Goal: Task Accomplishment & Management: Complete application form

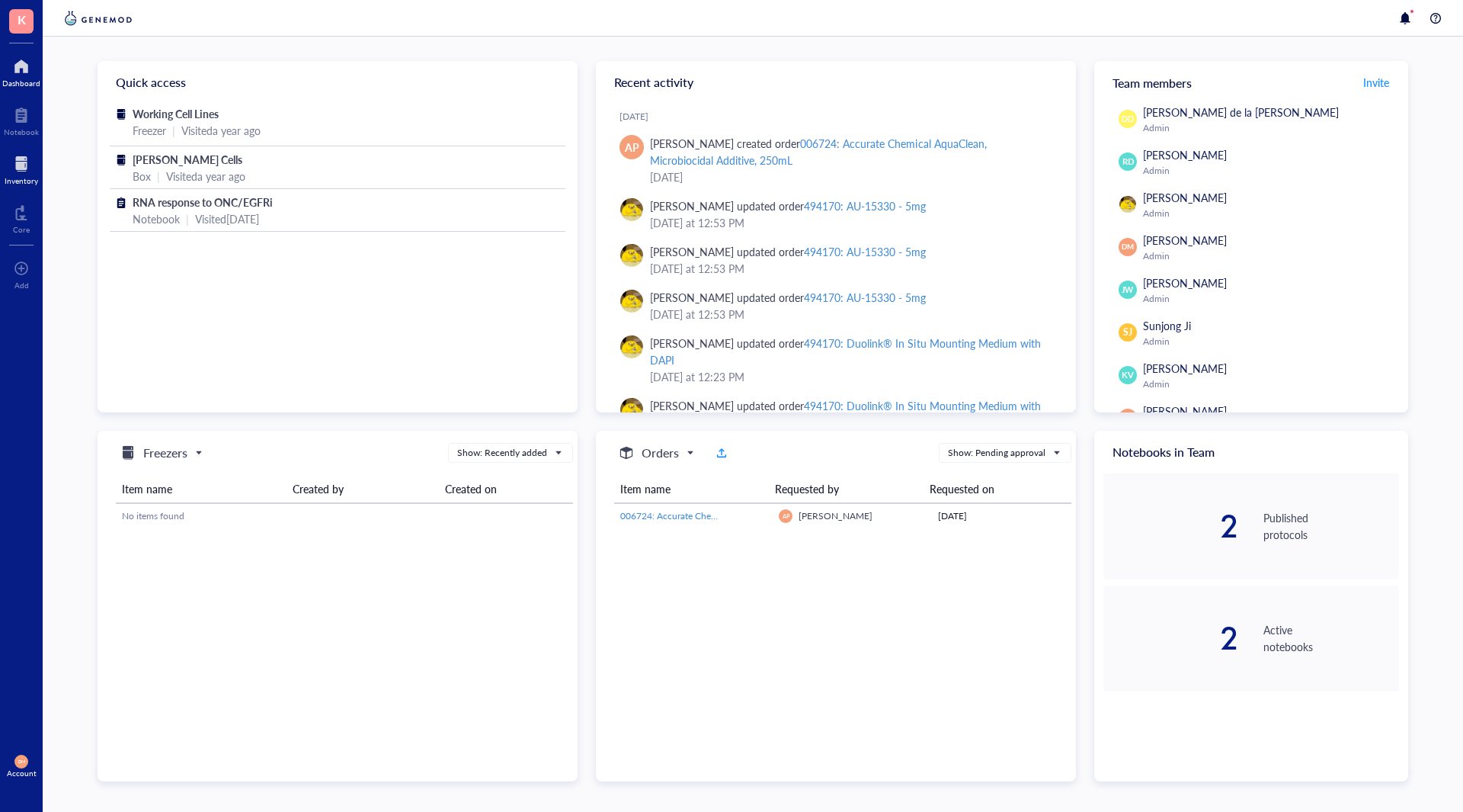
click at [21, 167] on div at bounding box center [21, 163] width 34 height 24
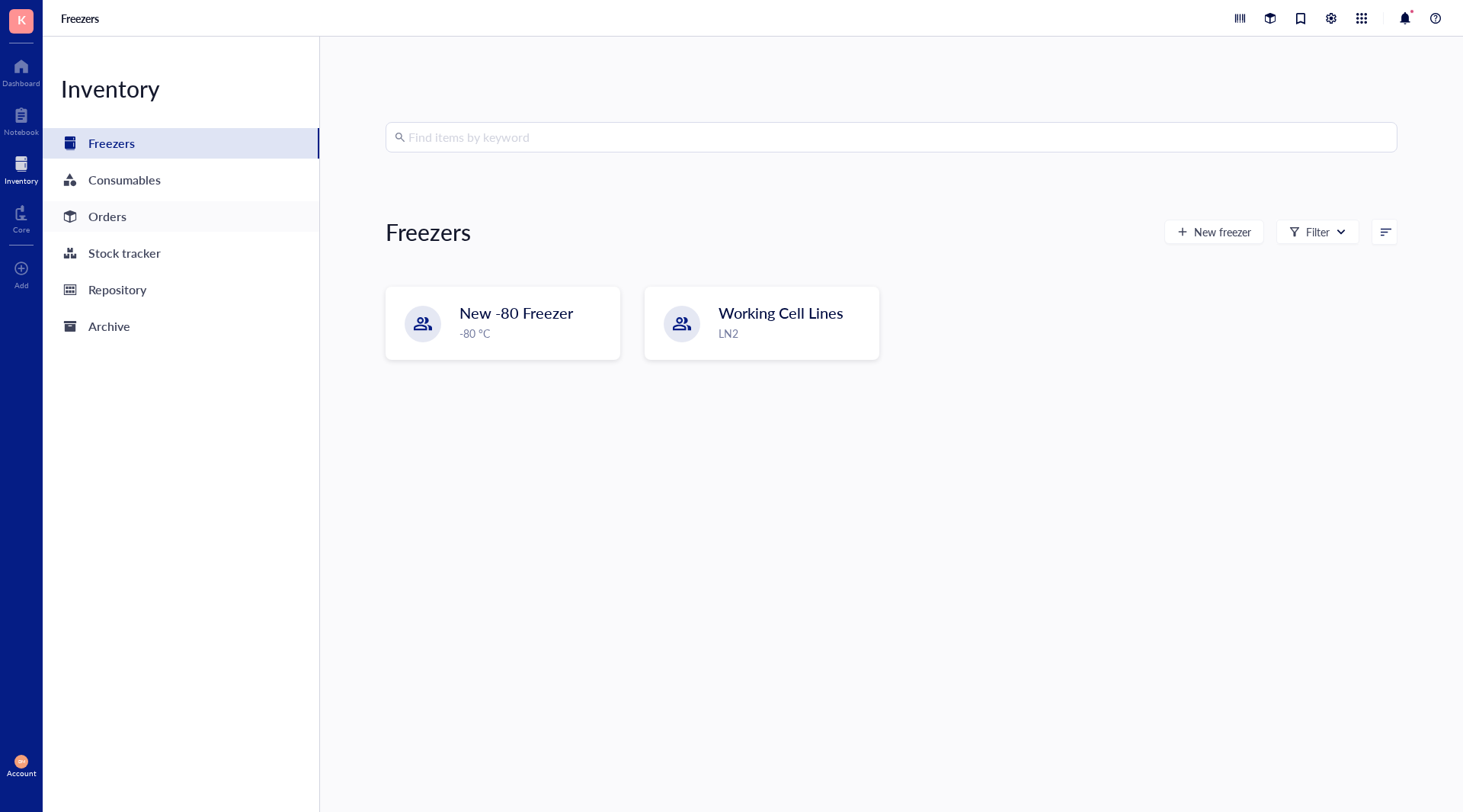
click at [82, 205] on div "Orders" at bounding box center [181, 217] width 277 height 31
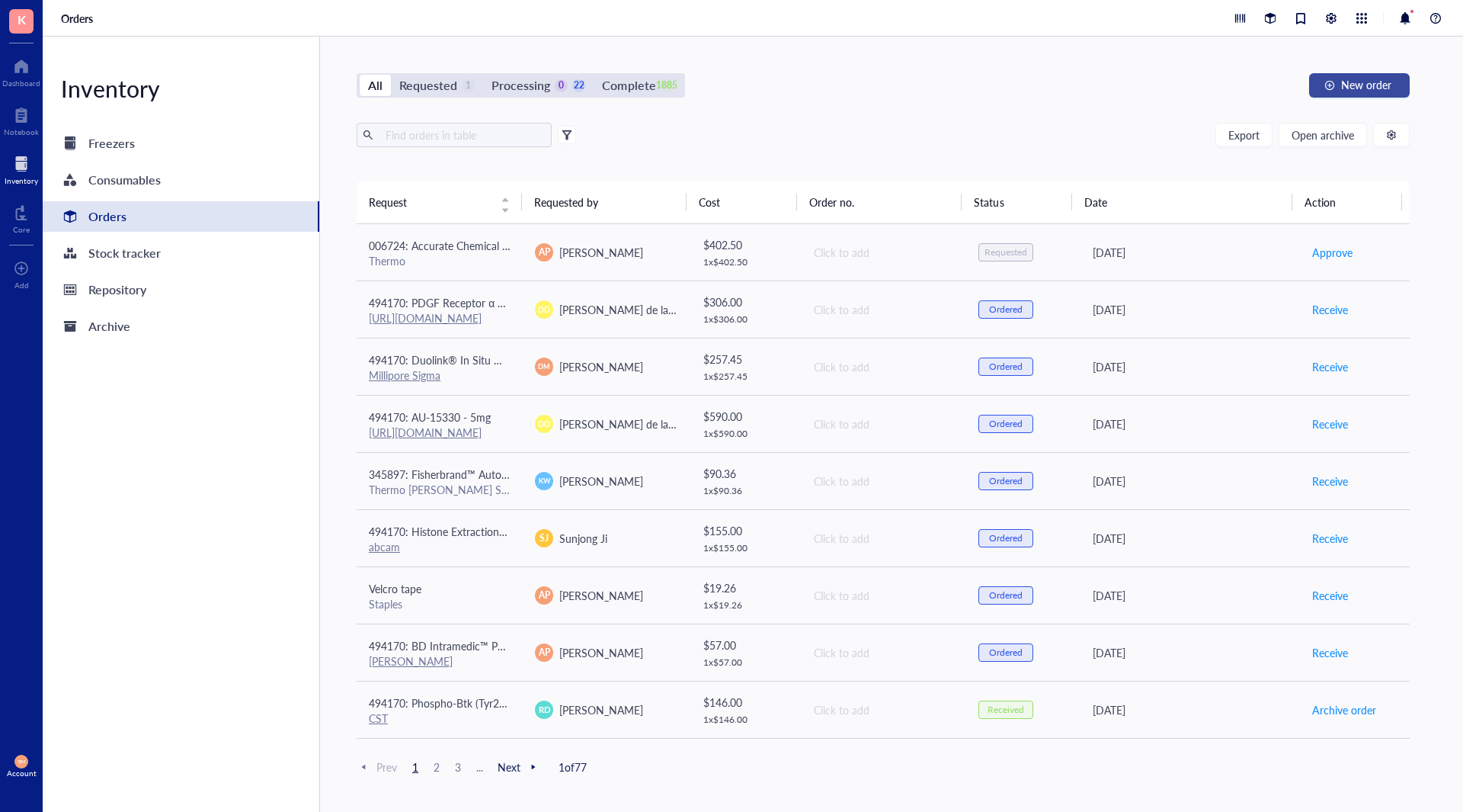
click at [1373, 79] on span "New order" at bounding box center [1366, 84] width 50 height 12
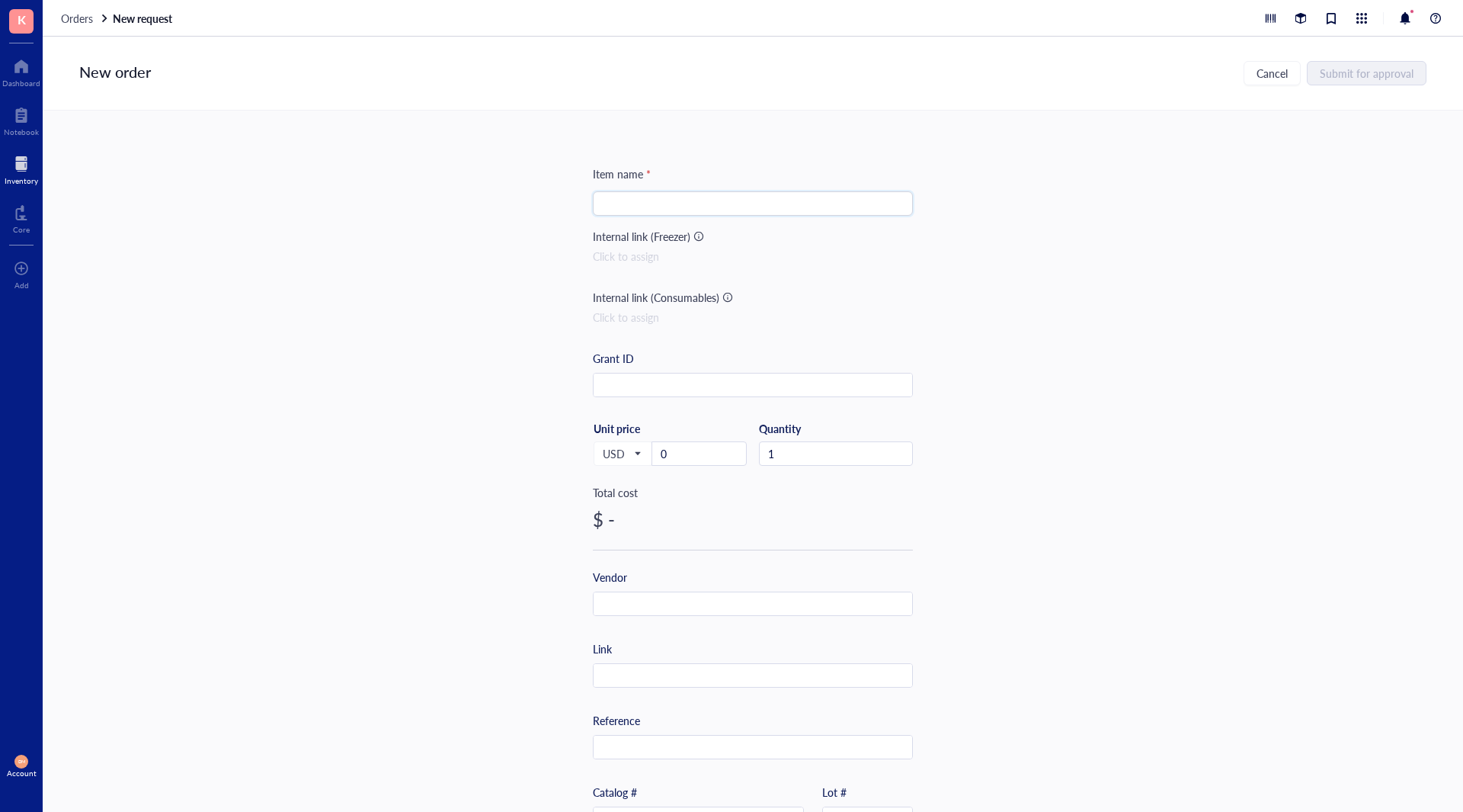
click at [674, 201] on input "search" at bounding box center [753, 203] width 302 height 23
paste input "SimpleChIP® Enzymatic Cell Lysis Buffers A & B"
type input "SimpleChIP® Enzymatic Cell Lysis Buffers A & B"
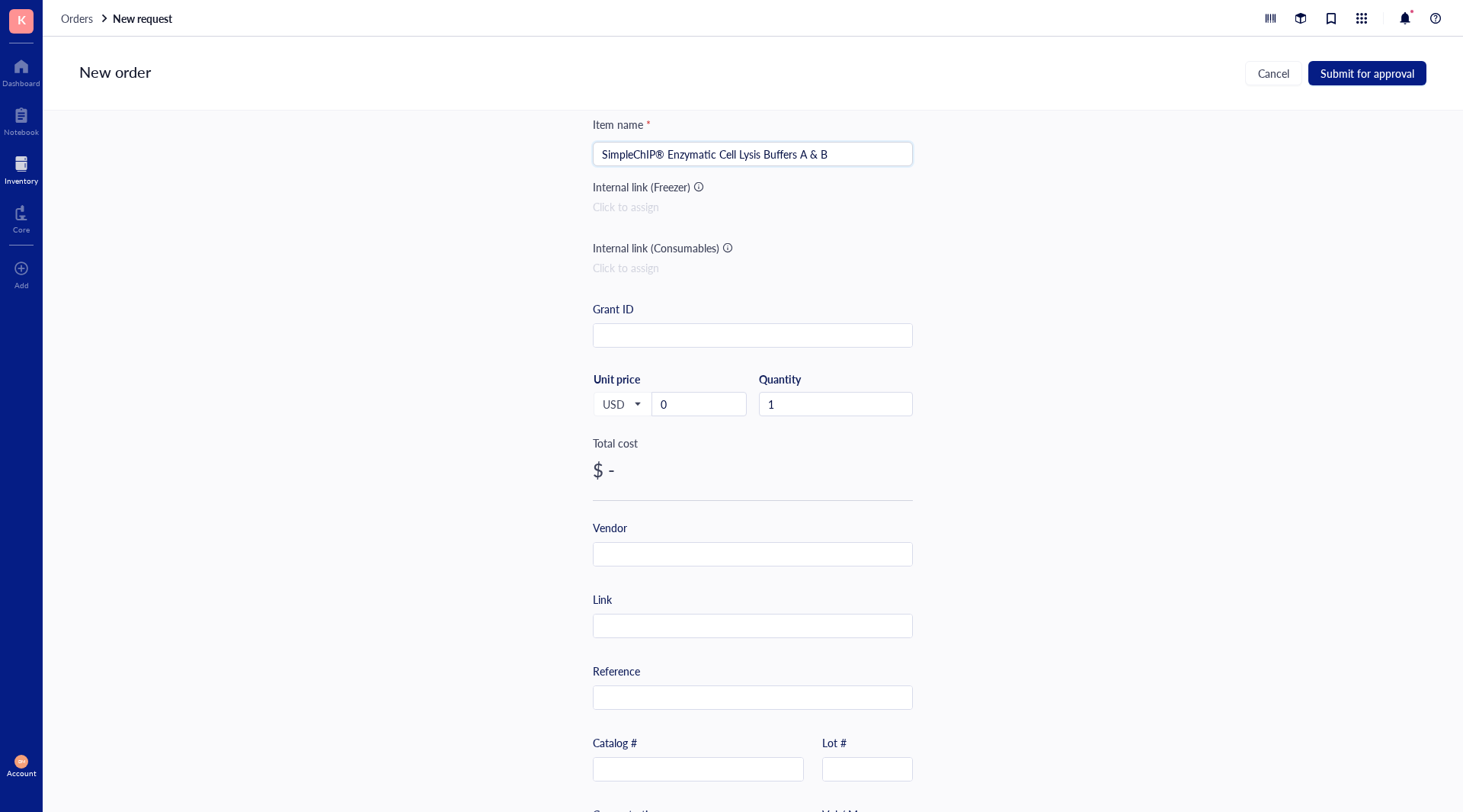
scroll to position [152, 0]
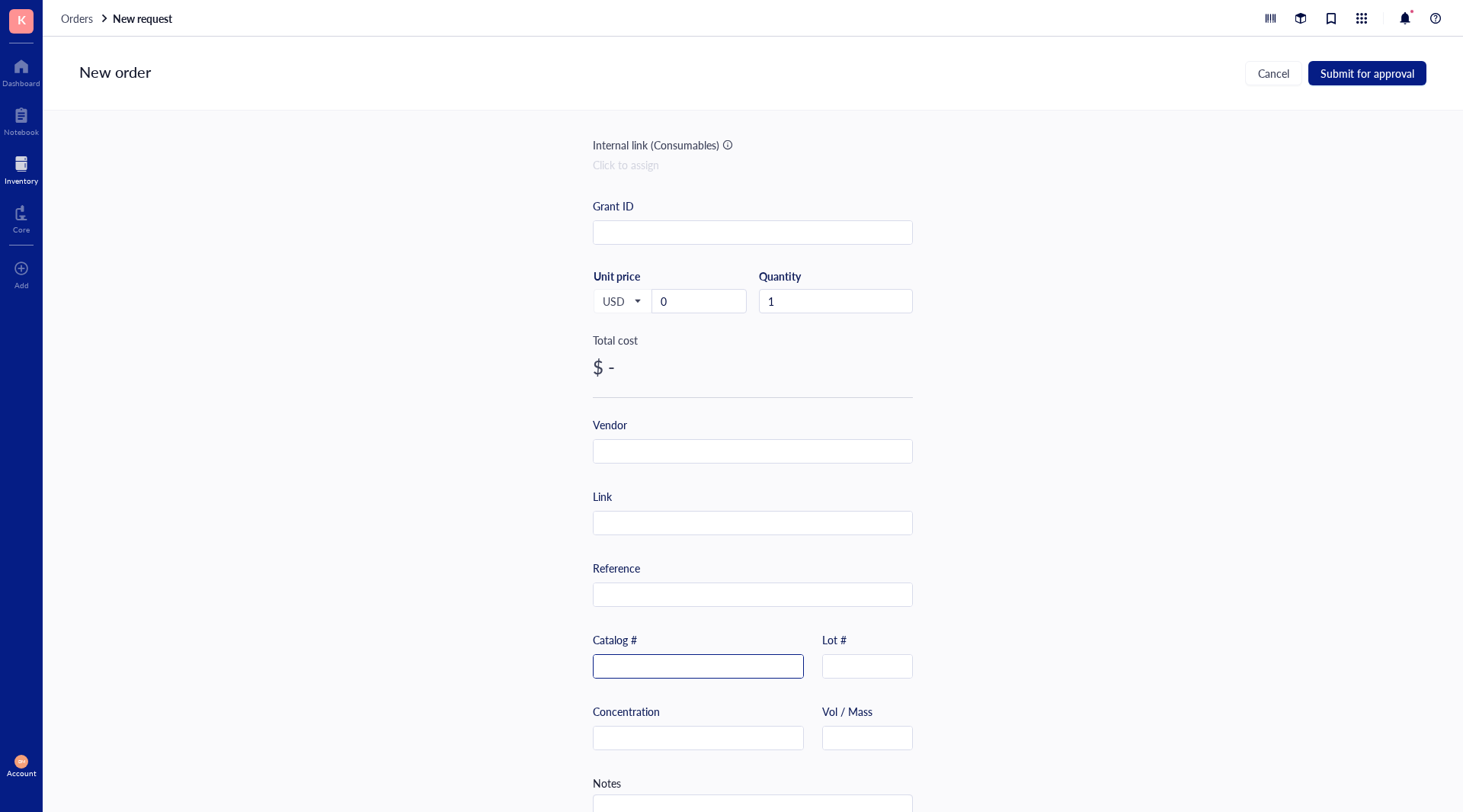
click at [618, 656] on input "text" at bounding box center [698, 666] width 210 height 24
paste input "14282"
type input "14282"
click at [670, 455] on input "text" at bounding box center [753, 452] width 318 height 24
type input "Cell Signaling"
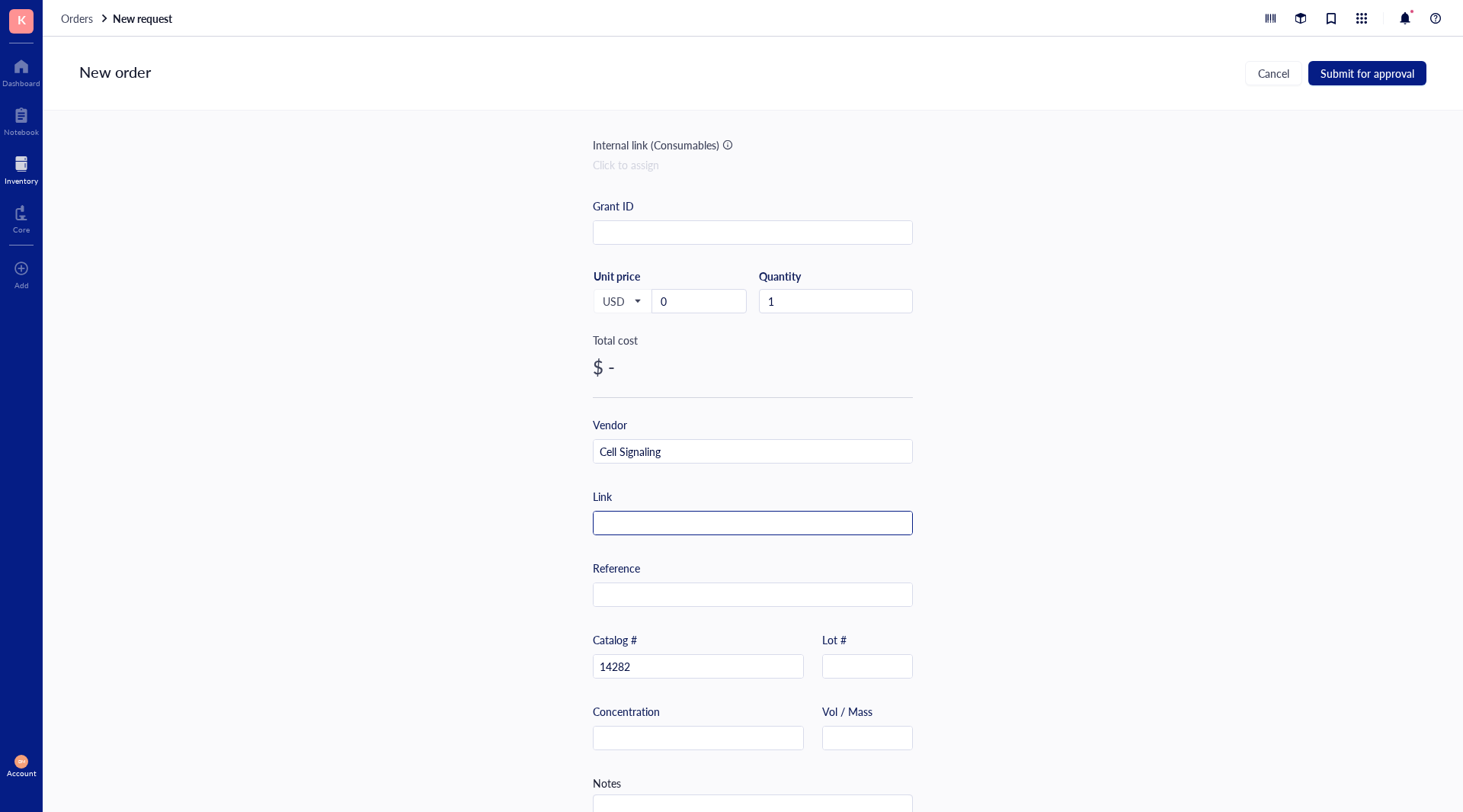
click at [652, 525] on input "text" at bounding box center [753, 522] width 318 height 24
paste input "[URL][DOMAIN_NAME]"
type input "[URL][DOMAIN_NAME]"
click at [1035, 553] on div "Item name * SimpleChIP® Enzymatic Cell Lysis Buffers A & B Internal link (Freez…" at bounding box center [754, 460] width 1421 height 701
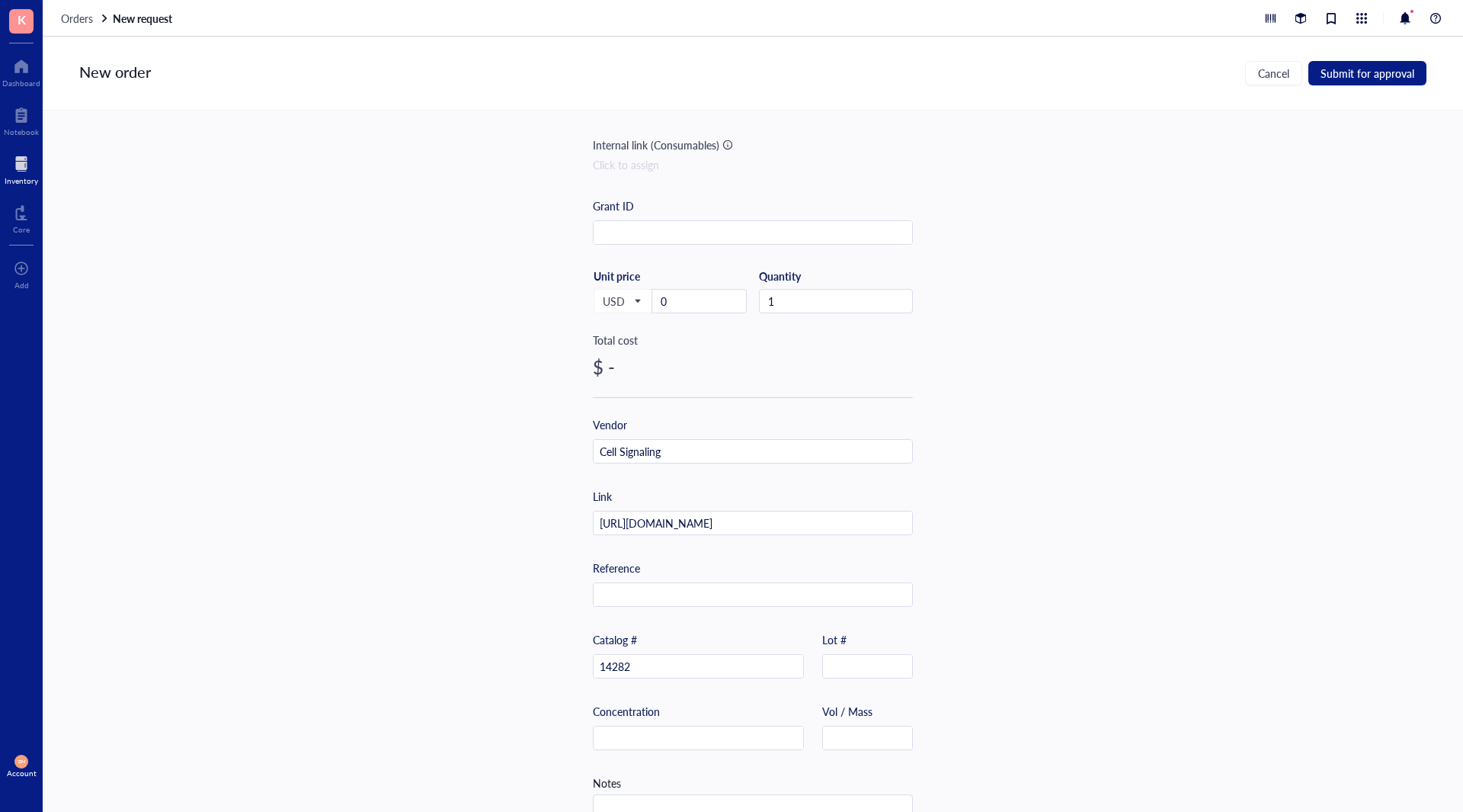
scroll to position [203, 0]
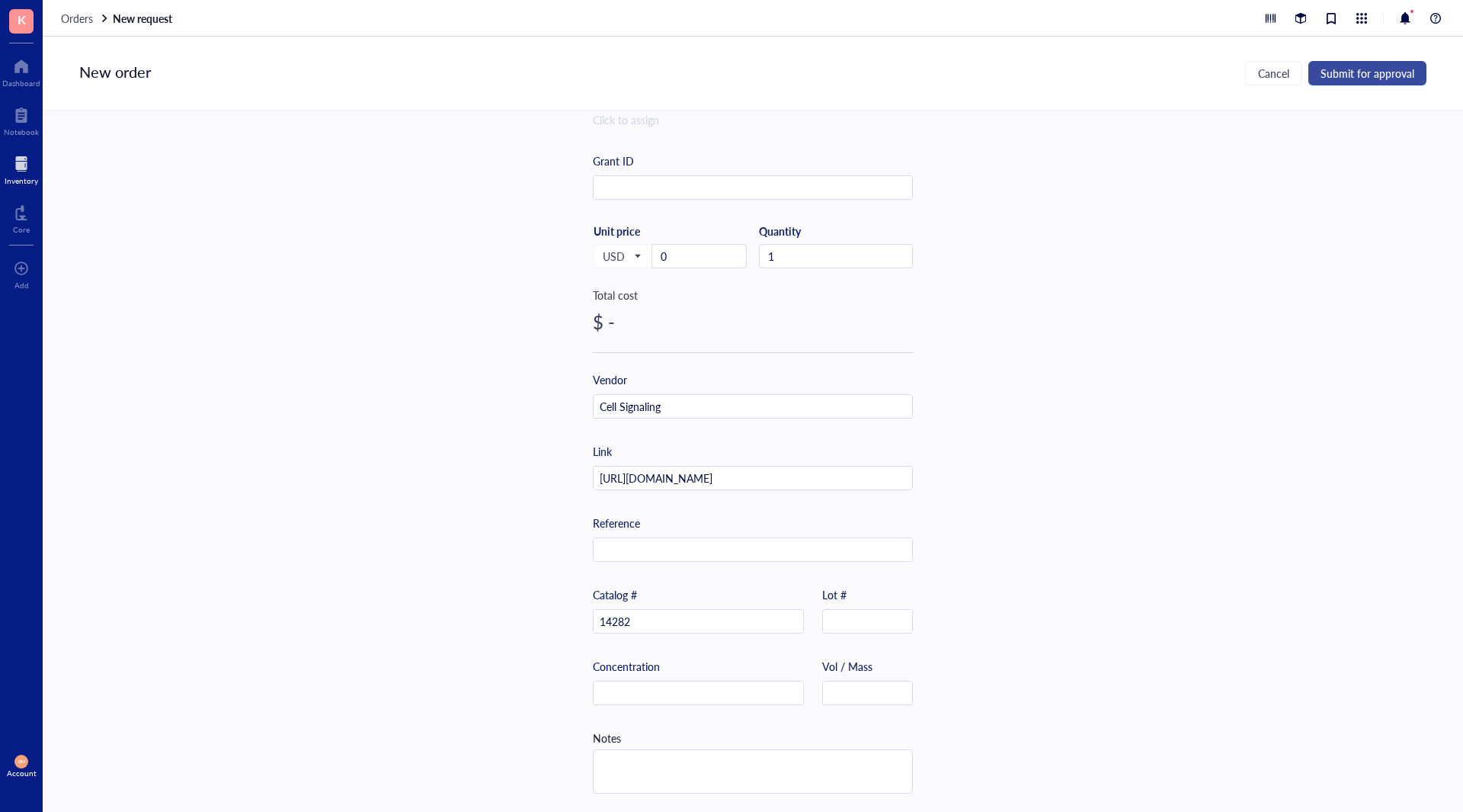
click at [1353, 73] on span "Submit for approval" at bounding box center [1368, 73] width 94 height 12
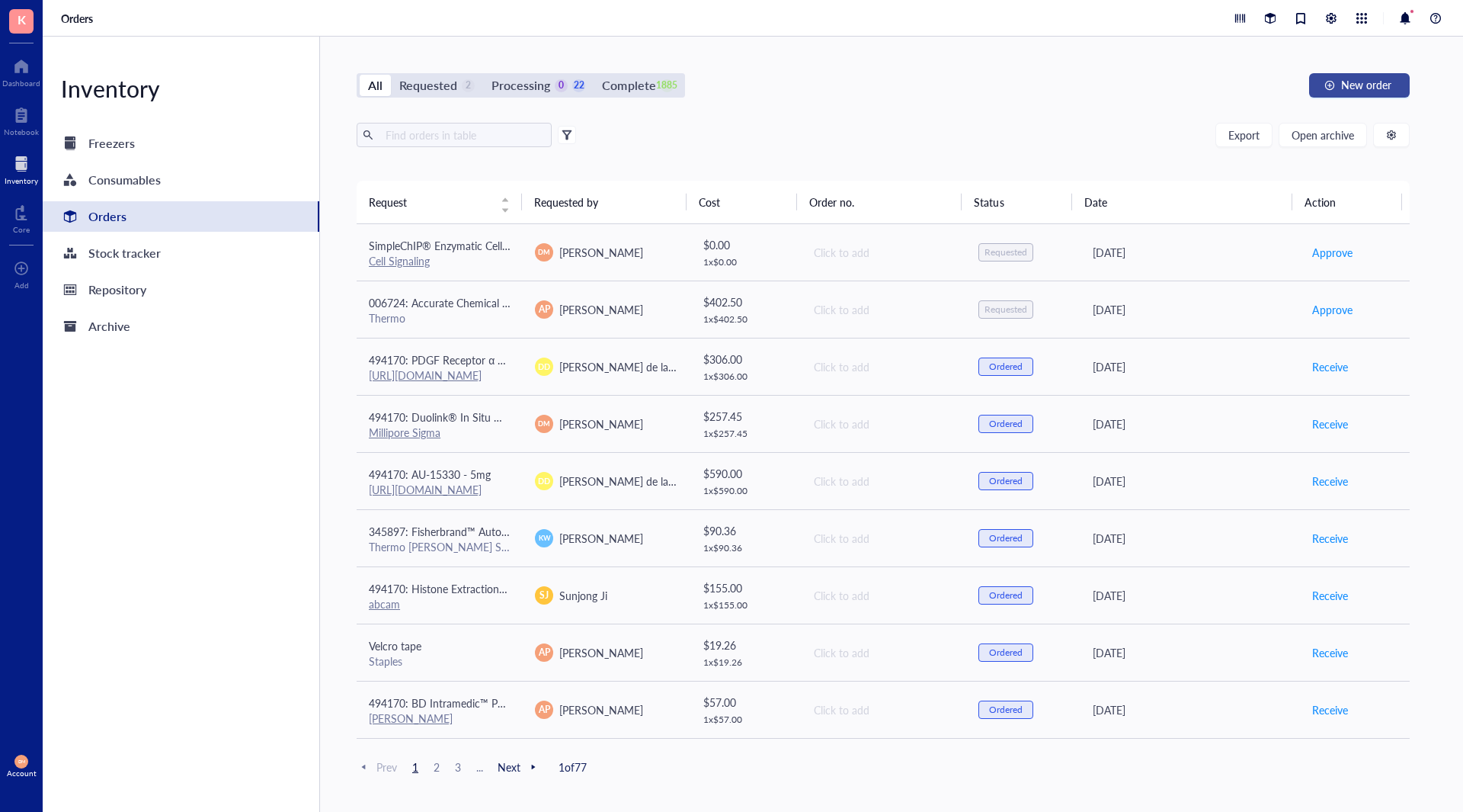
click at [1372, 84] on span "New order" at bounding box center [1366, 84] width 50 height 12
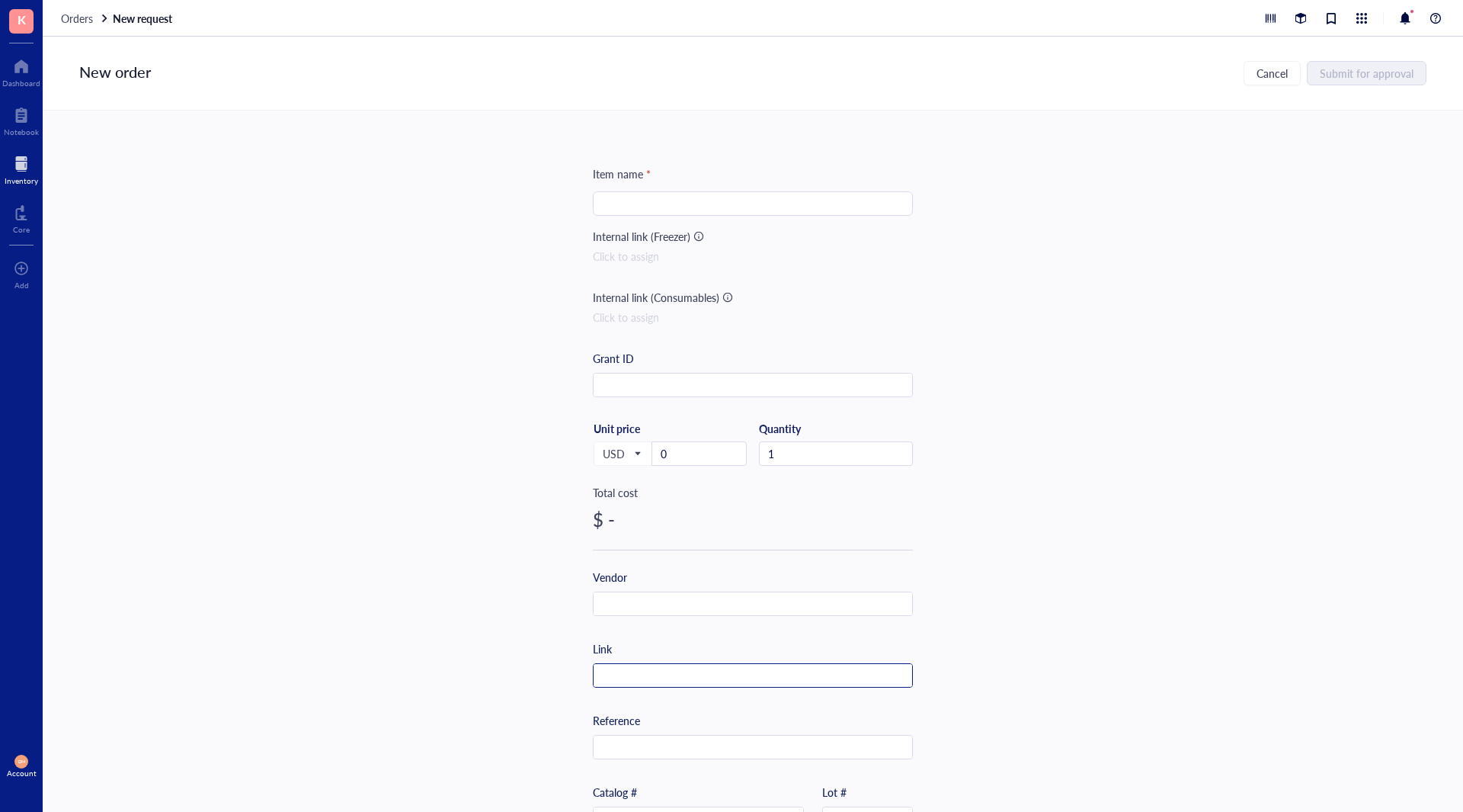
click at [694, 674] on input "text" at bounding box center [753, 675] width 318 height 24
paste input "[URL][DOMAIN_NAME]"
type input "[URL][DOMAIN_NAME]"
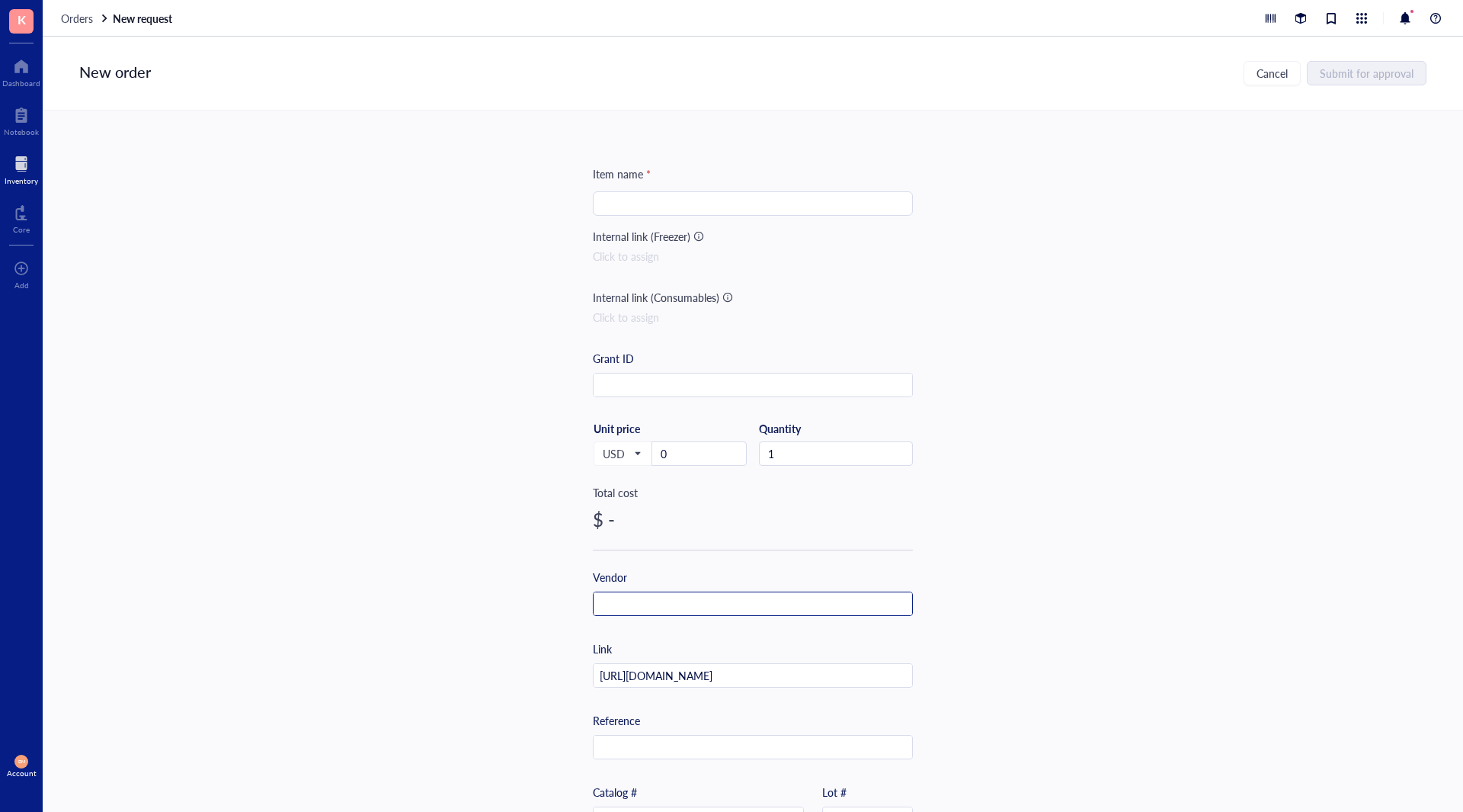
click at [670, 606] on input "text" at bounding box center [753, 604] width 318 height 24
type input "Cell Signaling"
click at [628, 213] on input "search" at bounding box center [753, 203] width 302 height 23
paste input "Micrococcal Nuclease"
type input "Micrococcal Nuclease"
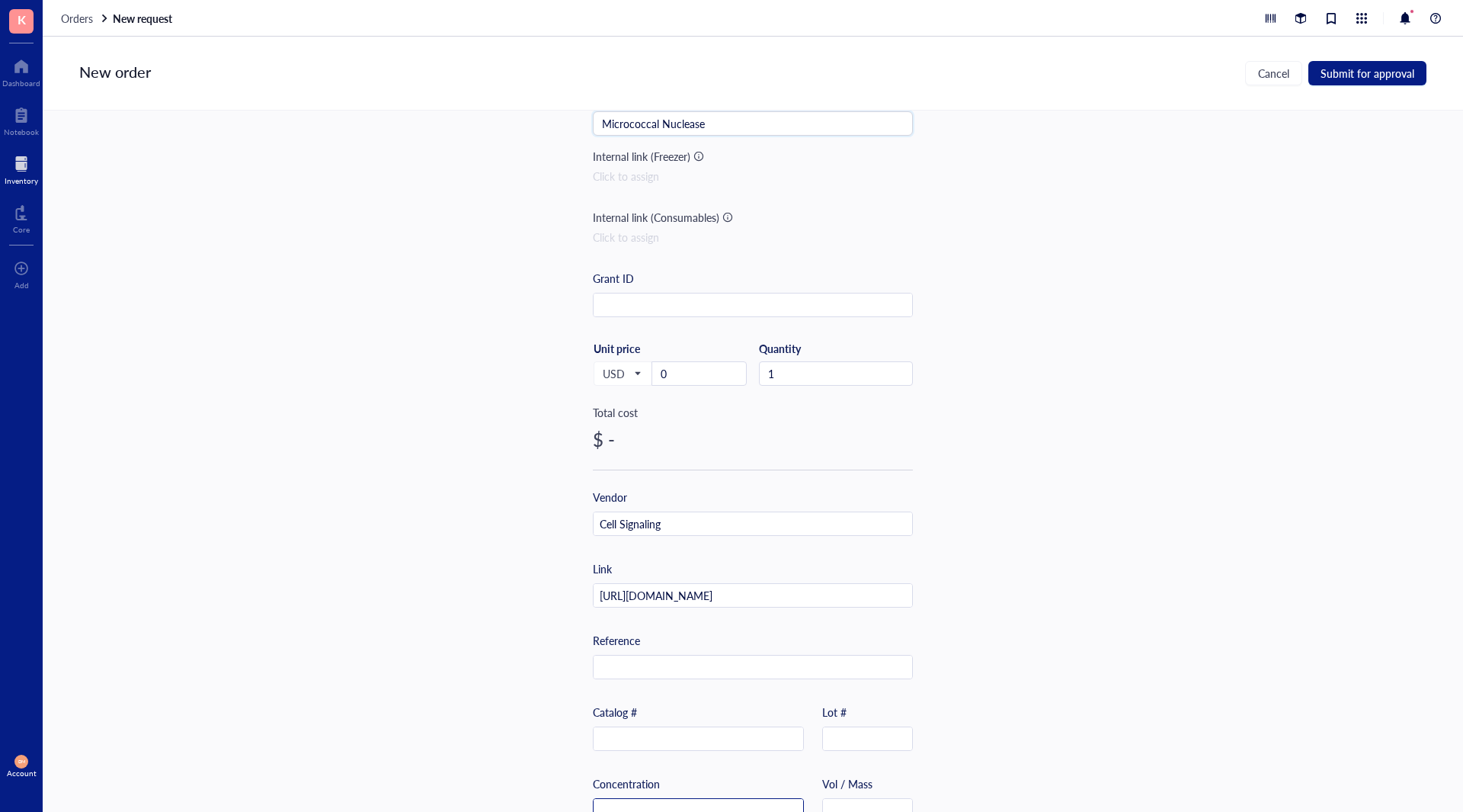
scroll to position [203, 0]
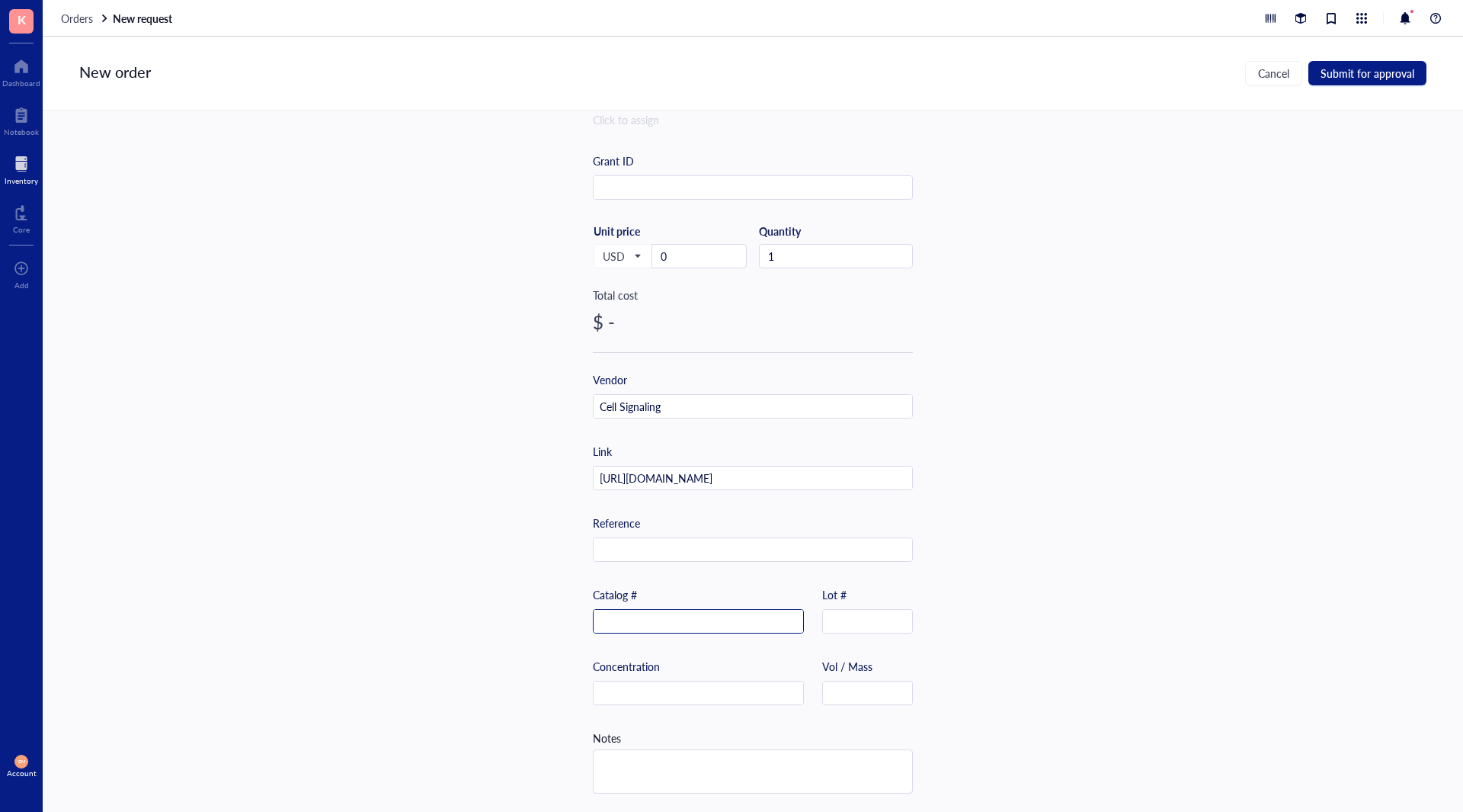
click at [623, 609] on div at bounding box center [698, 620] width 211 height 24
click at [622, 610] on input "text" at bounding box center [698, 621] width 210 height 24
paste input "10011"
type input "10011"
click at [978, 619] on div "Item name * Micrococcal Nuclease Internal link (Freezer) Click to assign Intern…" at bounding box center [754, 460] width 1421 height 701
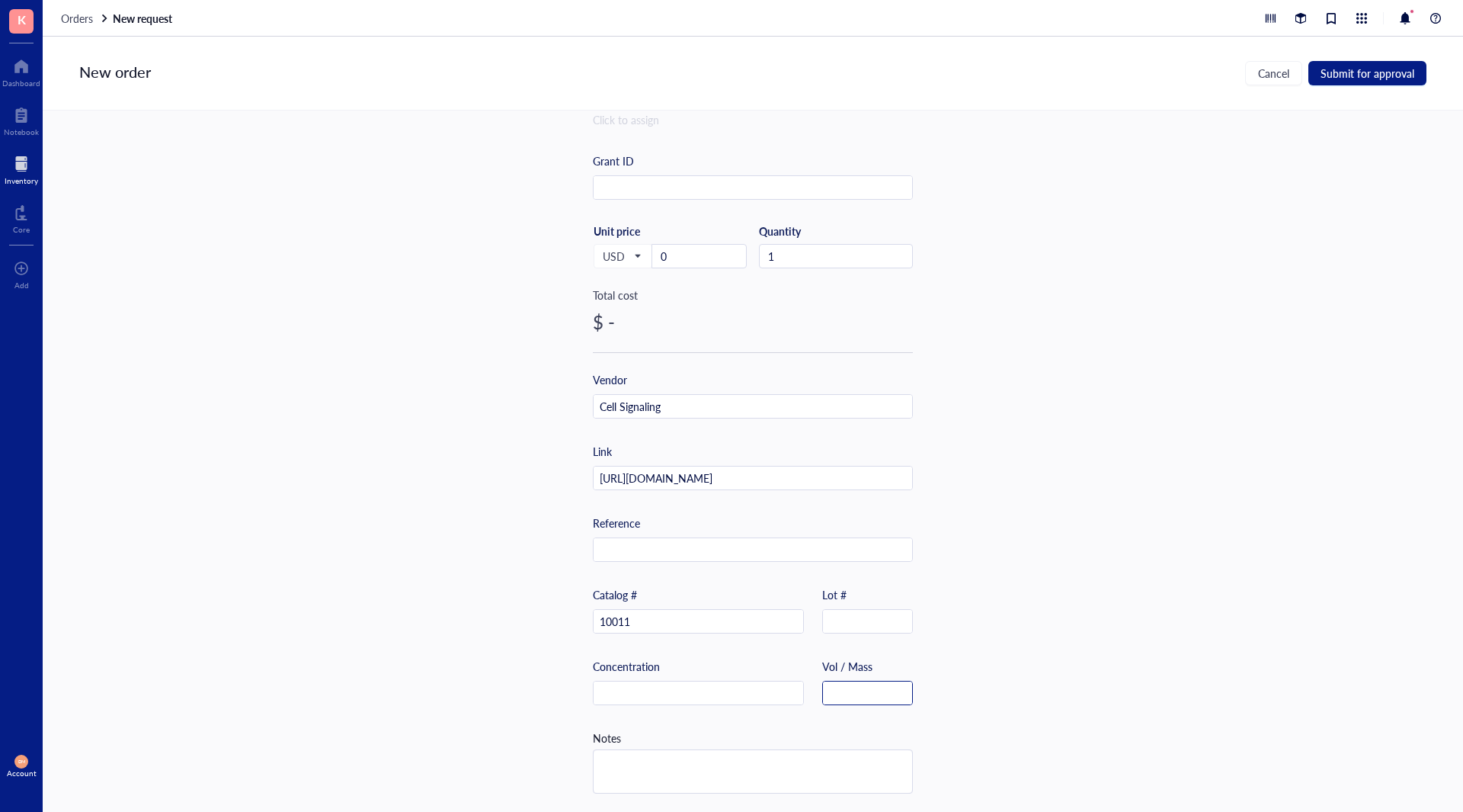
click at [868, 689] on input "text" at bounding box center [867, 693] width 89 height 24
type input "60 uL"
click at [1076, 626] on div "Item name * Micrococcal Nuclease Internal link (Freezer) Click to assign Intern…" at bounding box center [754, 460] width 1421 height 701
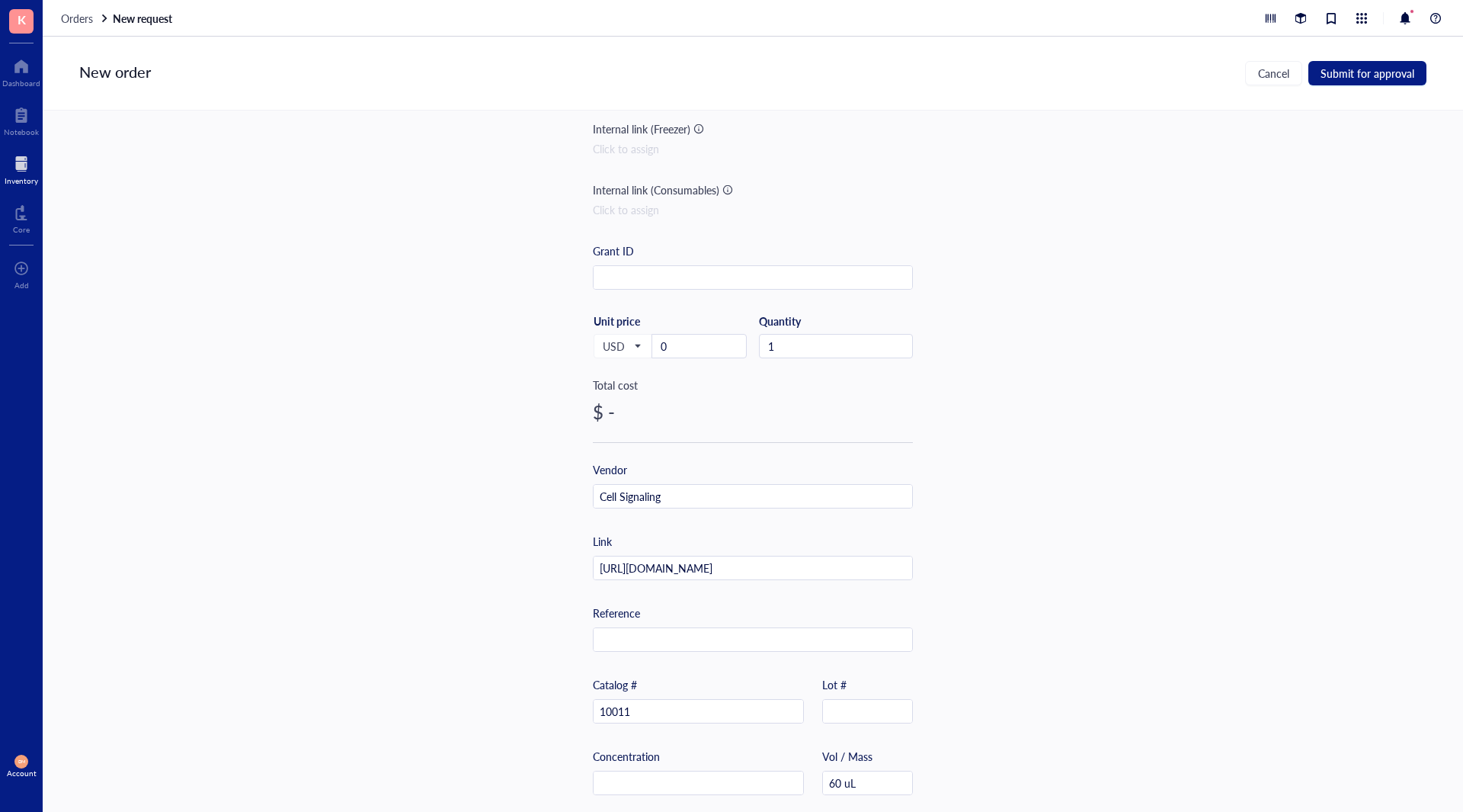
scroll to position [0, 0]
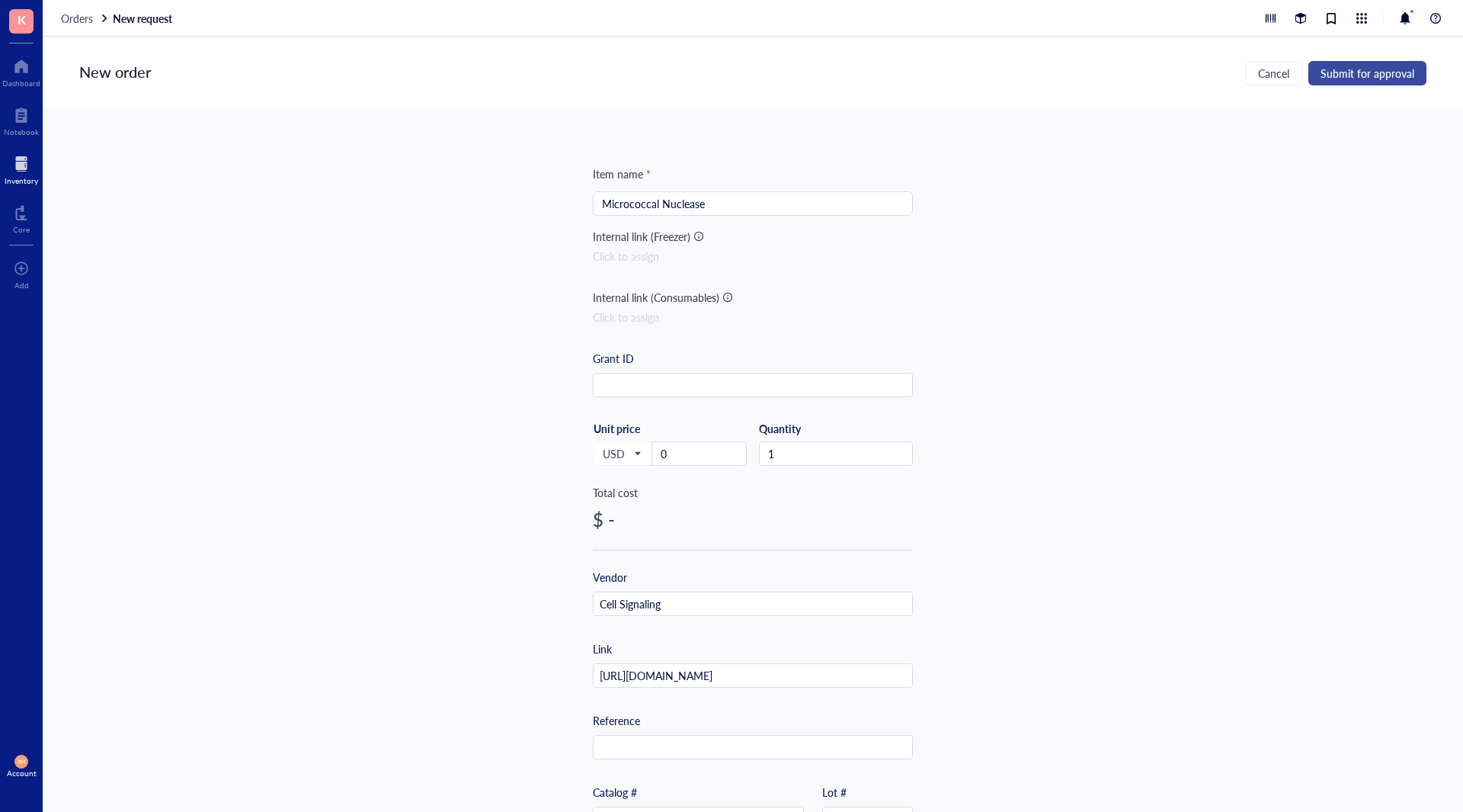
click at [1364, 69] on span "Submit for approval" at bounding box center [1368, 73] width 94 height 12
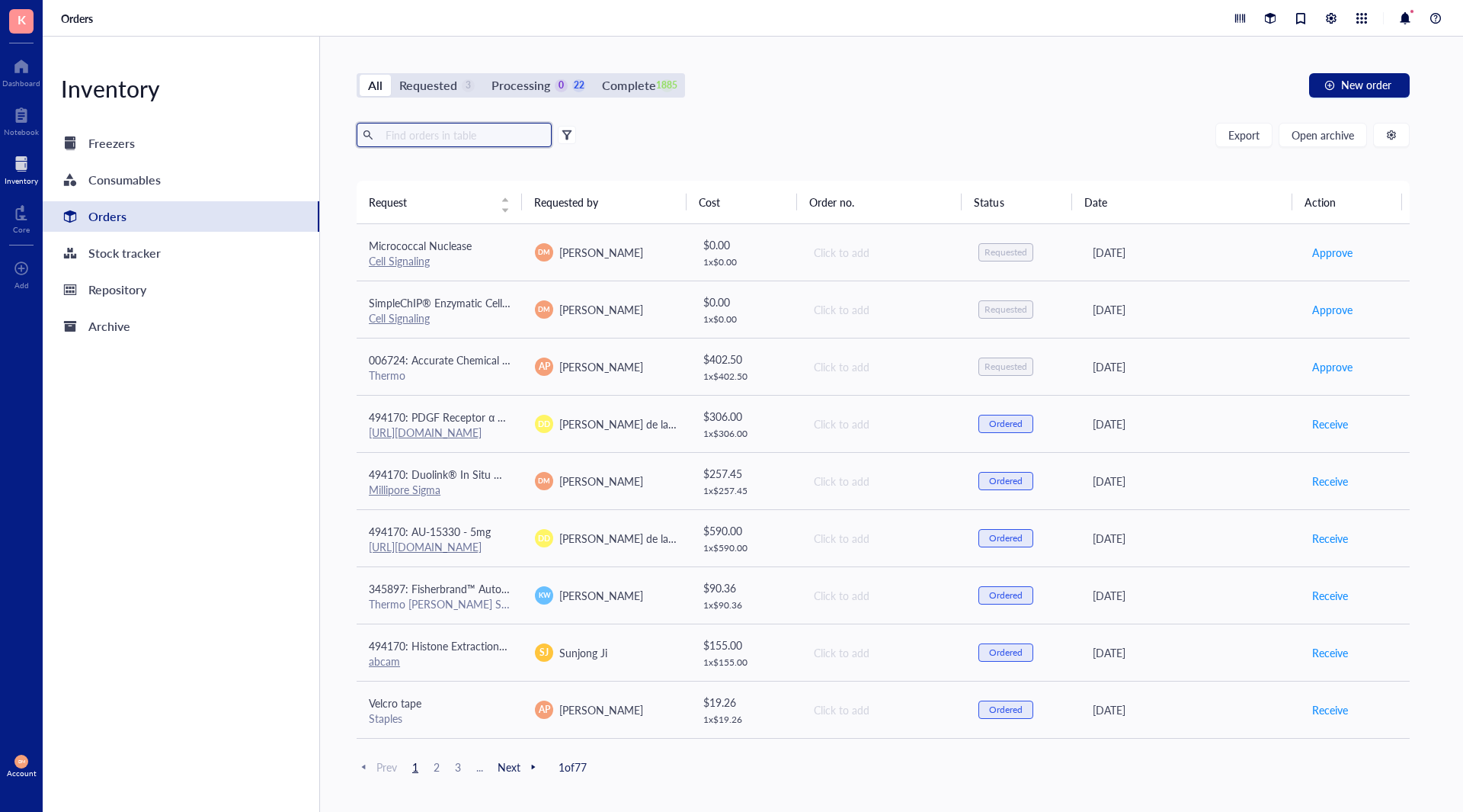
click at [477, 136] on input "text" at bounding box center [462, 135] width 166 height 23
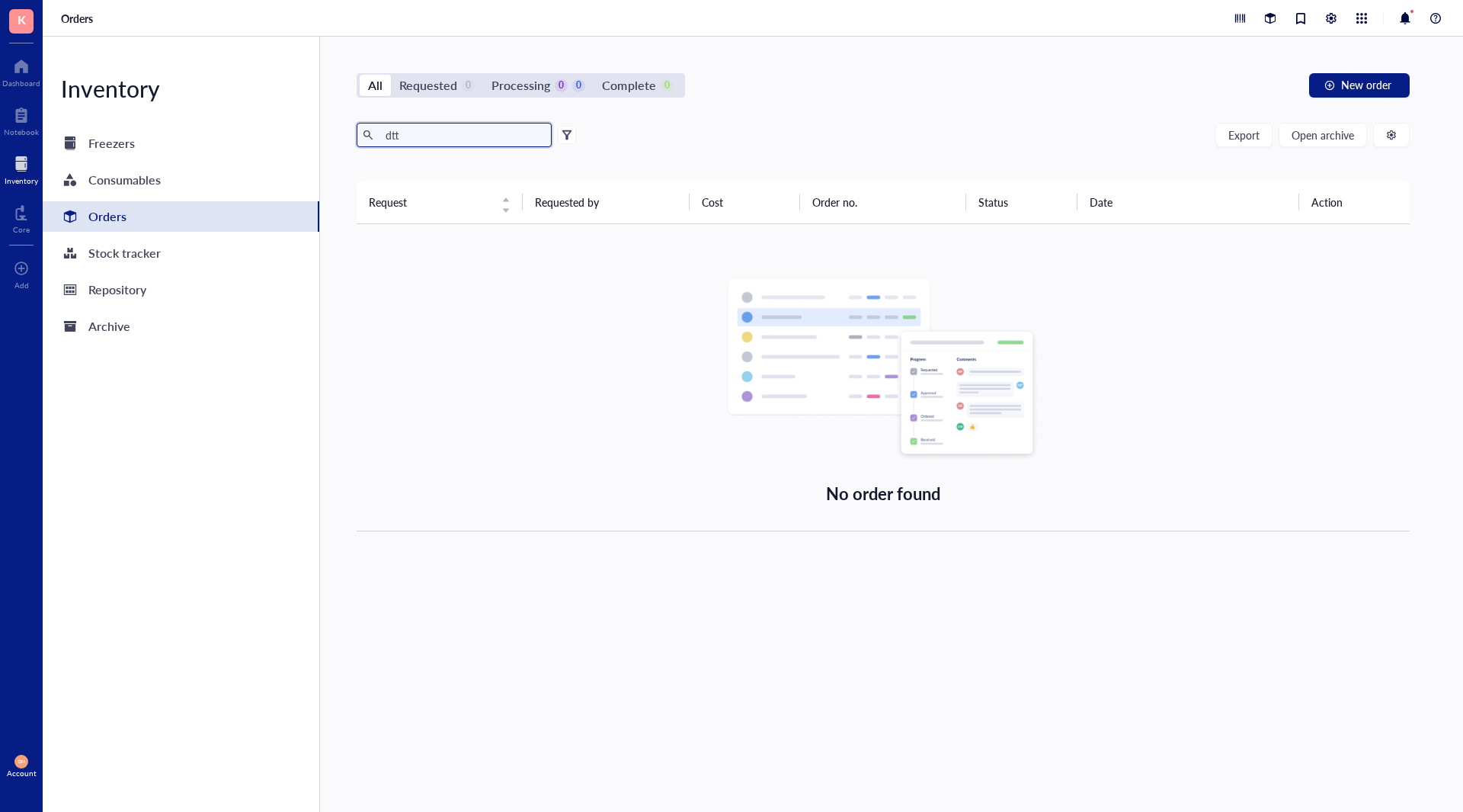
type input "dtt"
drag, startPoint x: 414, startPoint y: 139, endPoint x: 240, endPoint y: 127, distance: 174.4
click at [240, 127] on div "Inventory Freezers Consumables Orders Stock tracker Repository Archive All Requ…" at bounding box center [754, 424] width 1421 height 775
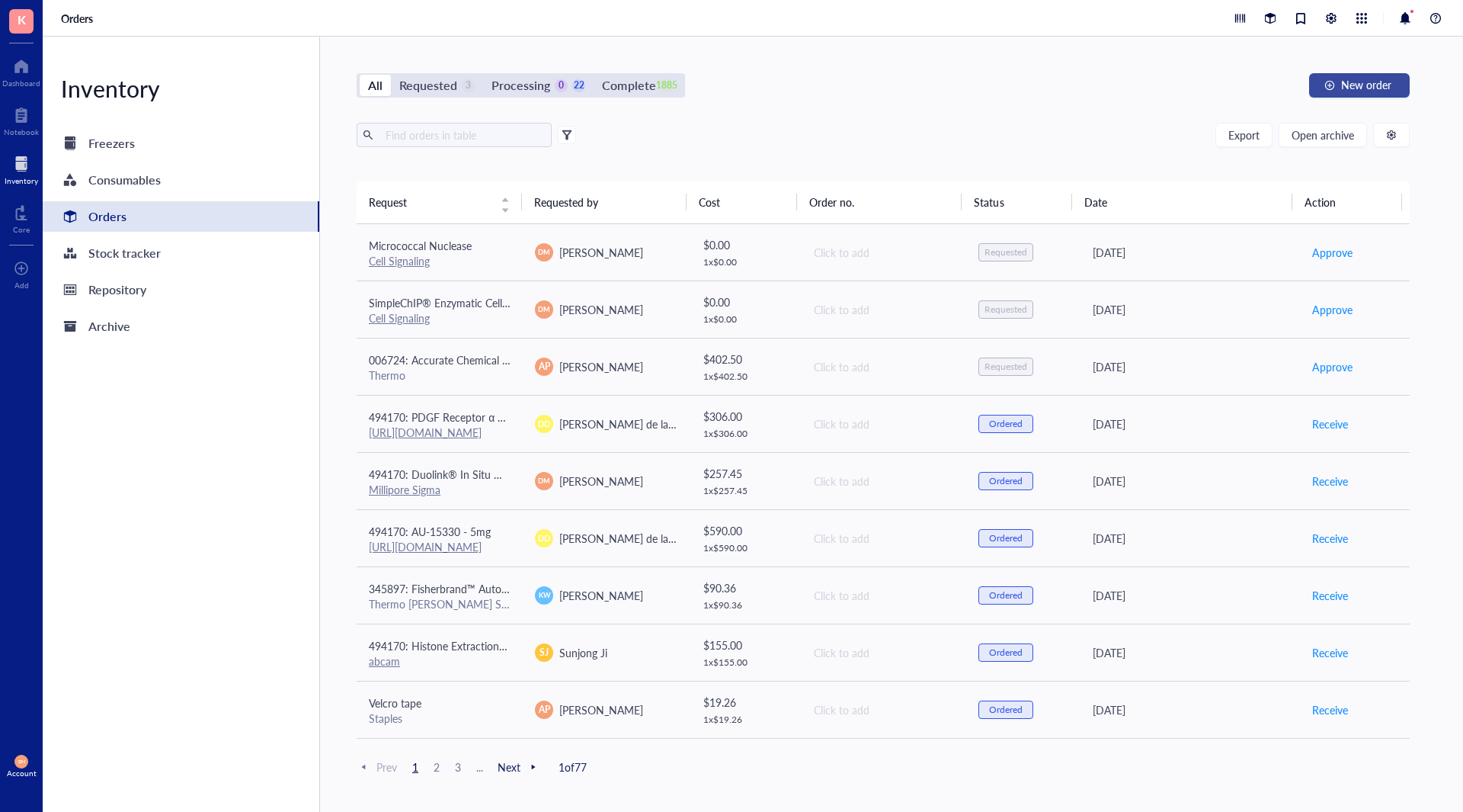
click at [1339, 73] on button "New order" at bounding box center [1359, 84] width 101 height 24
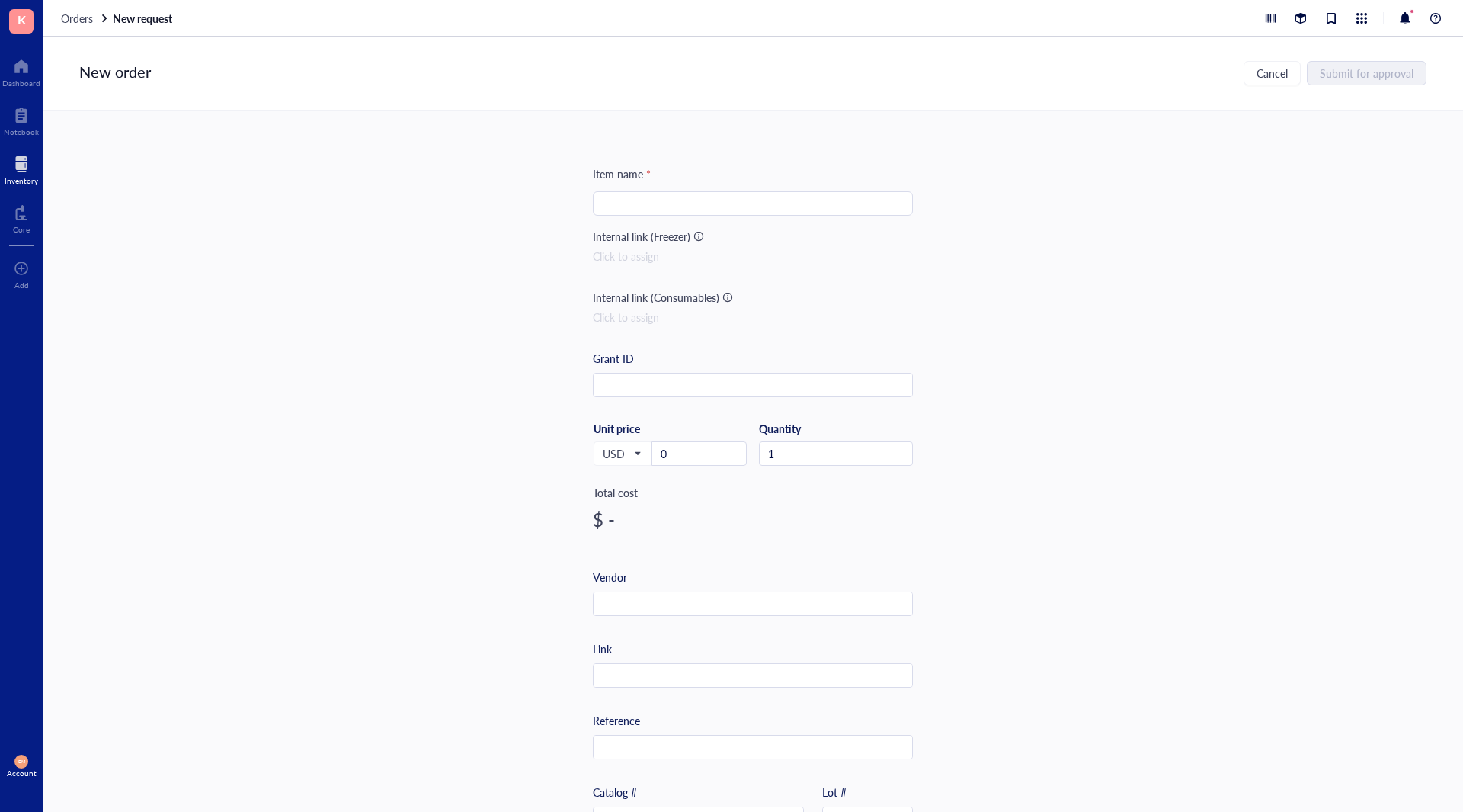
click at [674, 198] on input "search" at bounding box center [753, 203] width 302 height 23
paste input "DTT (Dithiothreitol)"
type input "DTT (Dithiothreitol)"
click at [992, 408] on div "Item name * DTT (Dithiothreitol) DTT (Dithiothreitol) Internal link (Freezer) C…" at bounding box center [754, 460] width 1421 height 701
click at [711, 600] on input "text" at bounding box center [753, 604] width 318 height 24
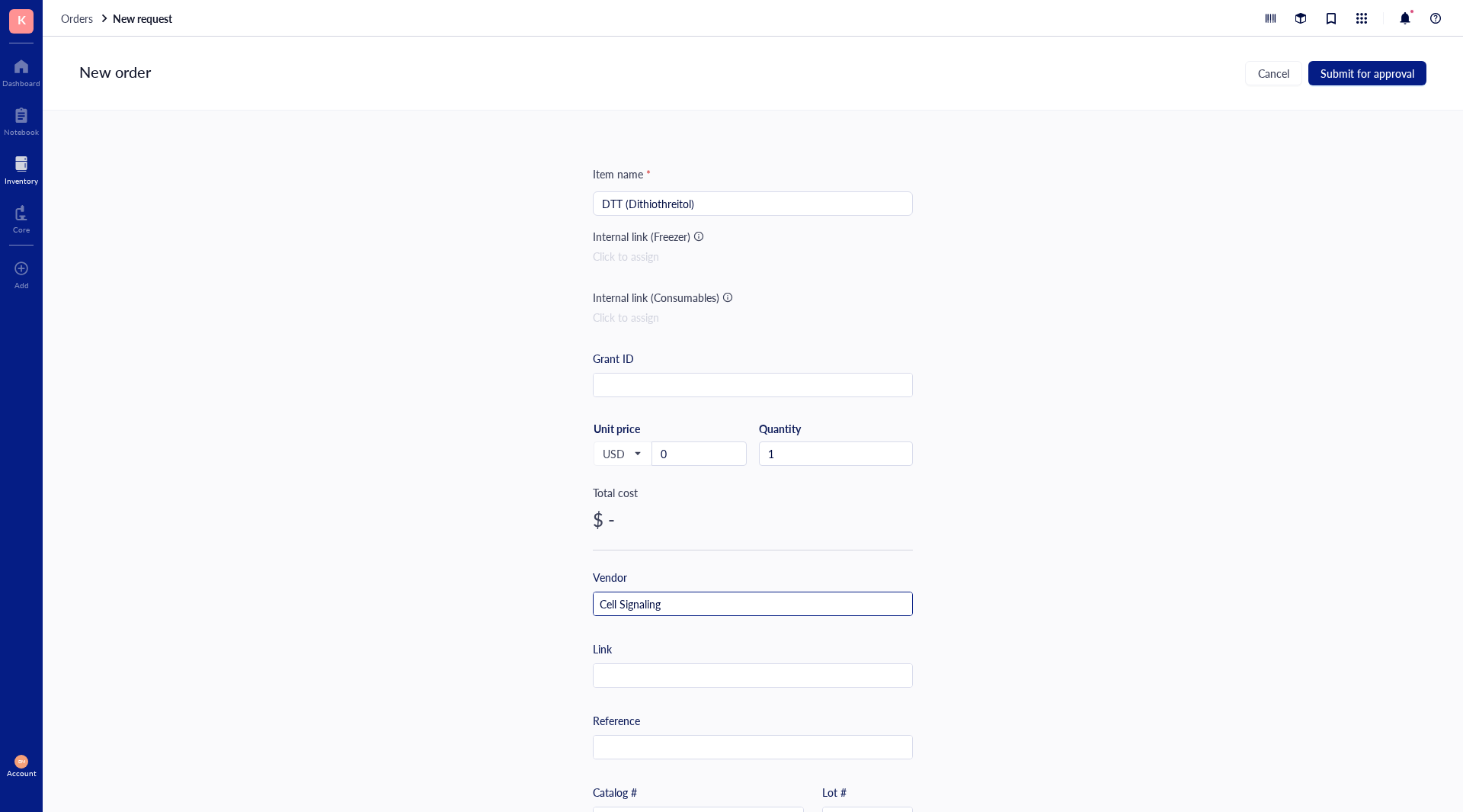
type input "Cell Signaling"
click at [672, 669] on input "text" at bounding box center [753, 675] width 318 height 24
paste input "[URL][DOMAIN_NAME]"
type input "[URL][DOMAIN_NAME]"
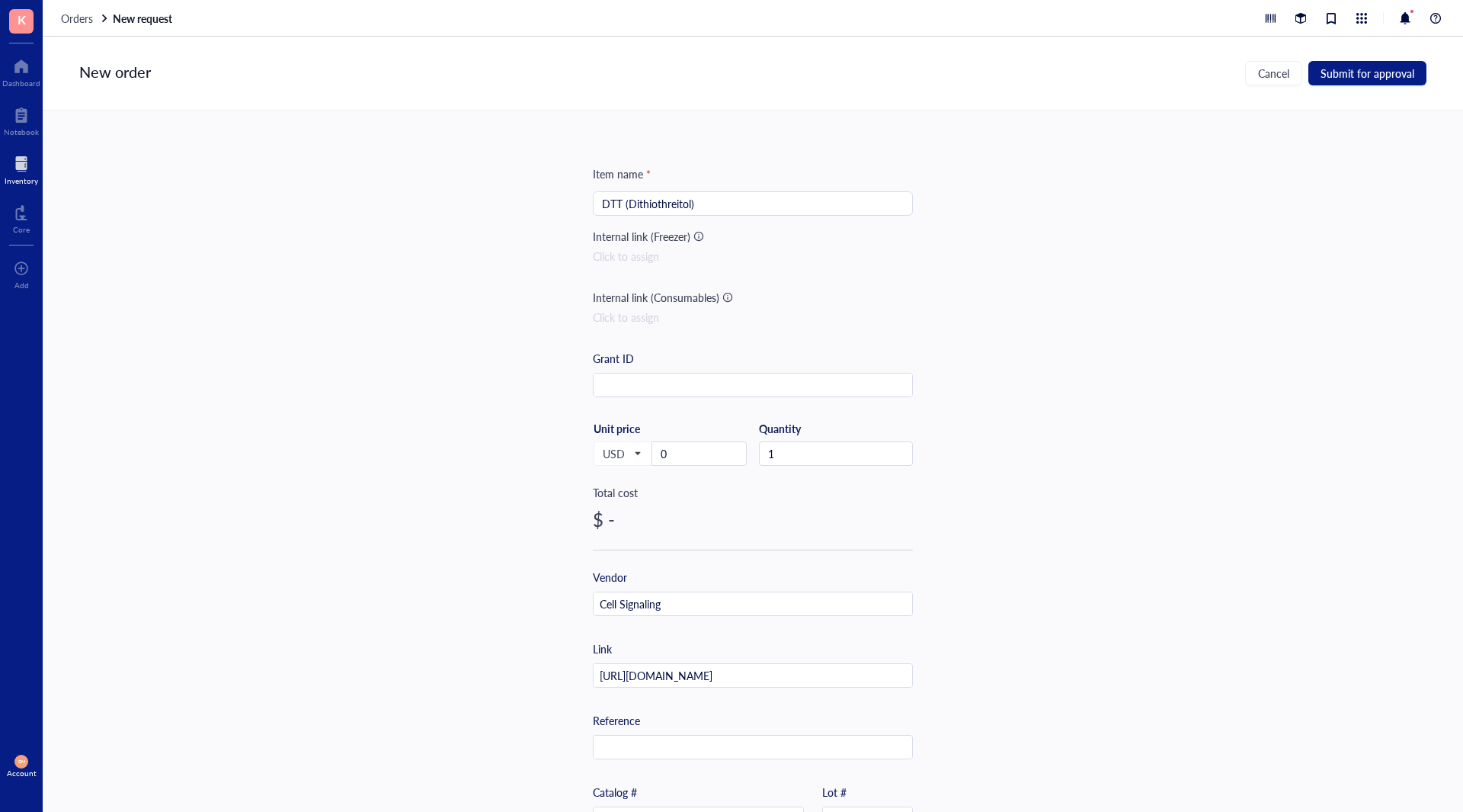
click at [924, 653] on div "Item name * DTT (Dithiothreitol) Internal link (Freezer) Click to assign Intern…" at bounding box center [754, 460] width 1421 height 701
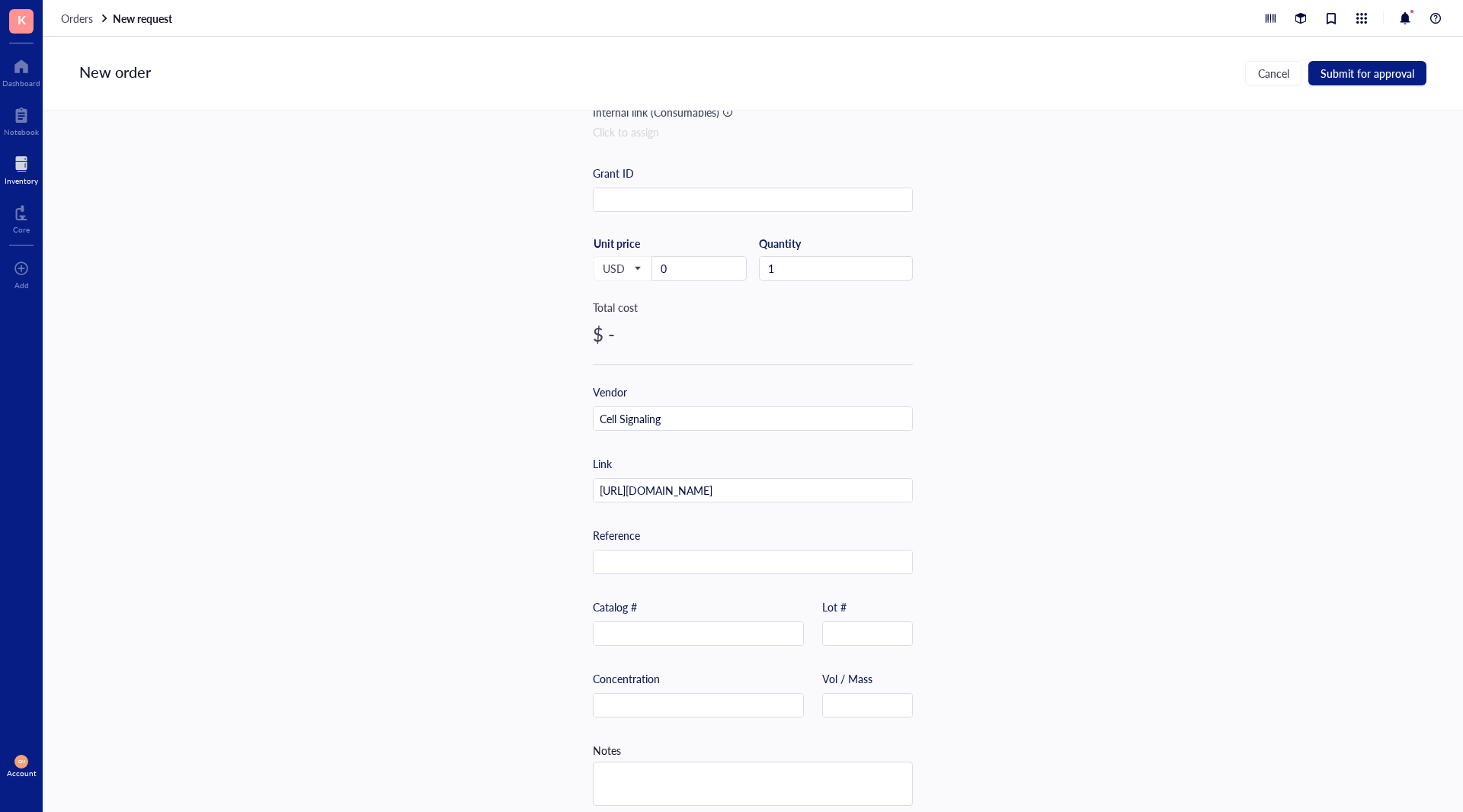
scroll to position [203, 0]
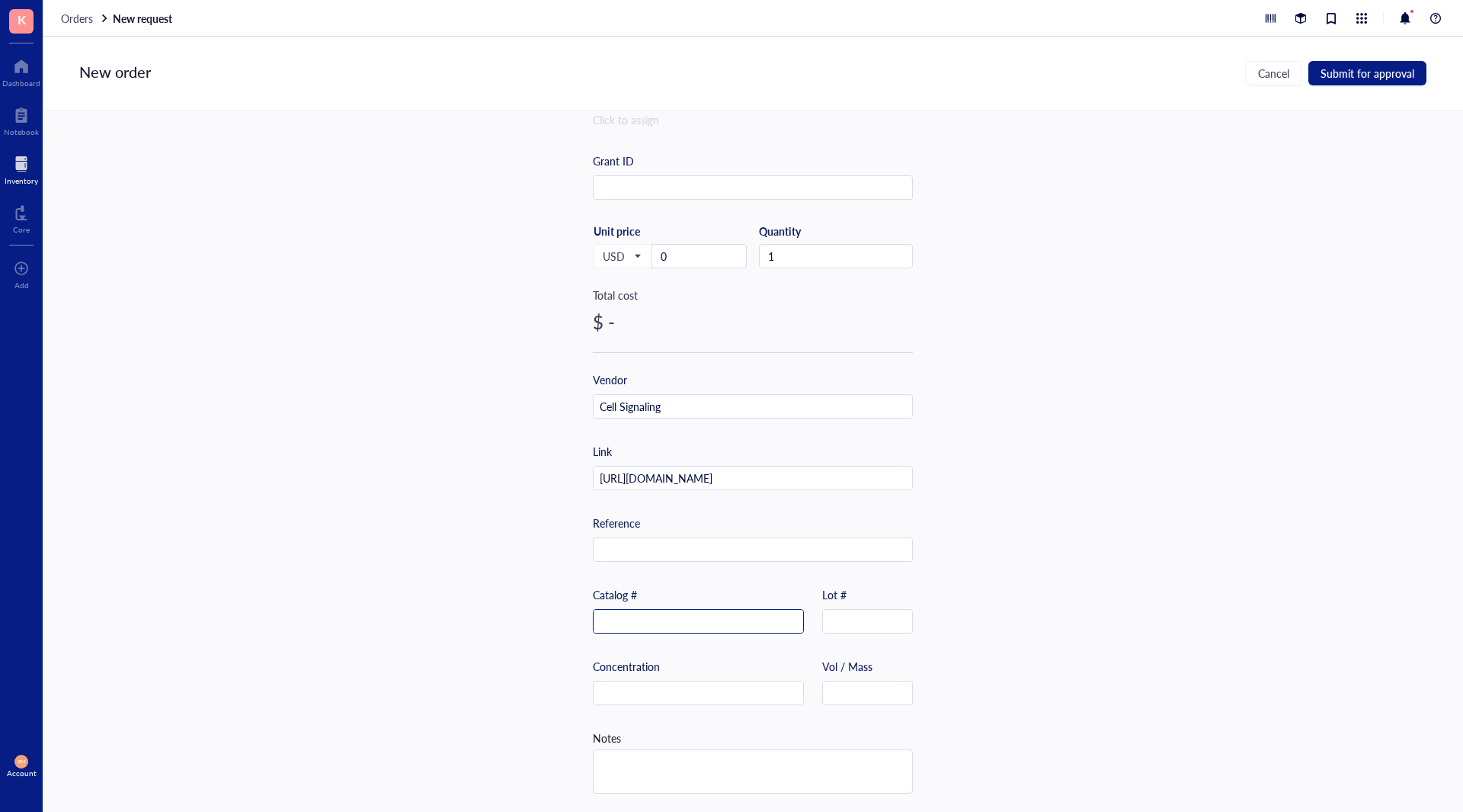
click at [667, 622] on input "text" at bounding box center [698, 621] width 210 height 24
paste input "7016"
type input "7016"
click at [1164, 611] on div "Item name * DTT (Dithiothreitol) Internal link (Freezer) Click to assign Intern…" at bounding box center [754, 460] width 1421 height 701
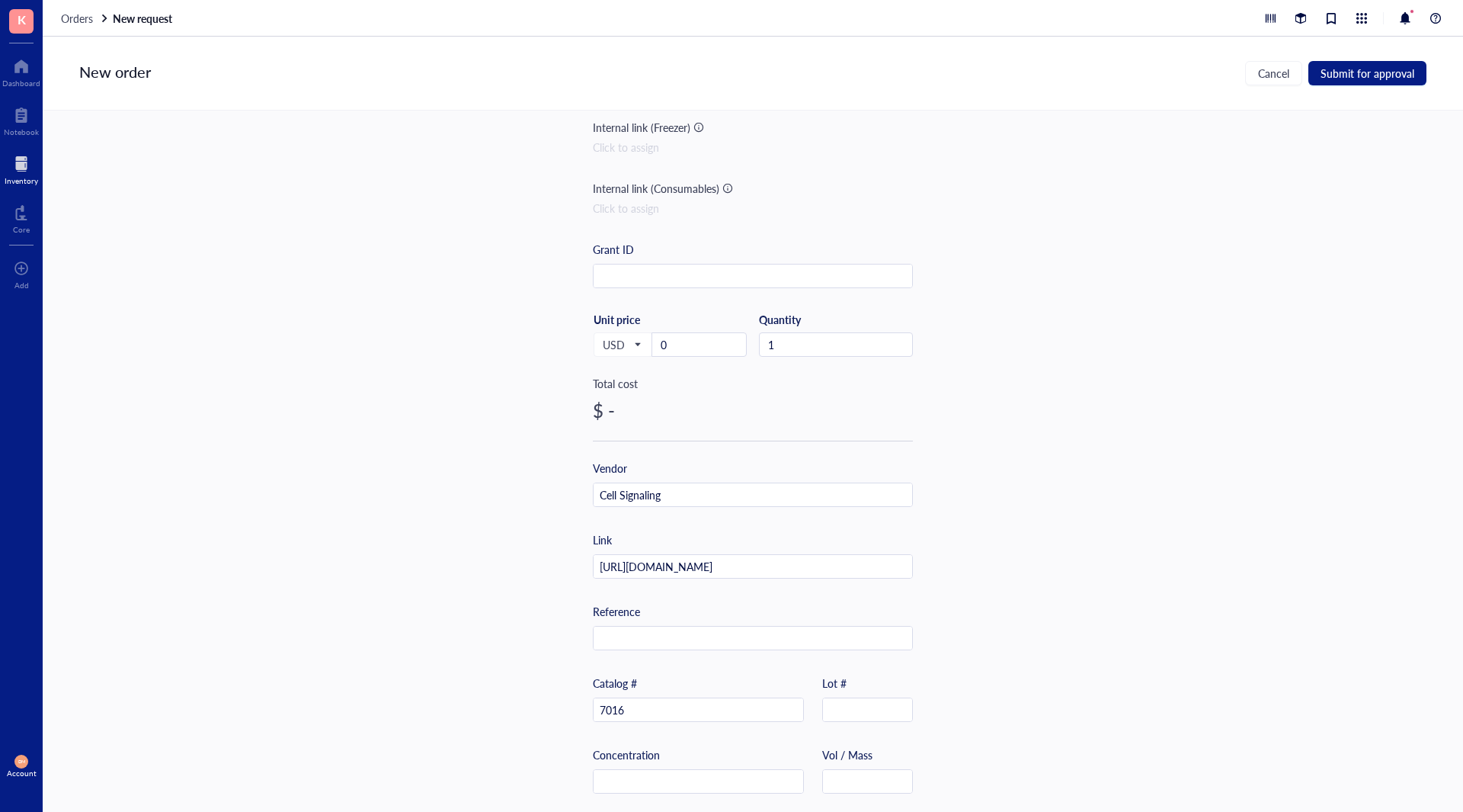
scroll to position [0, 0]
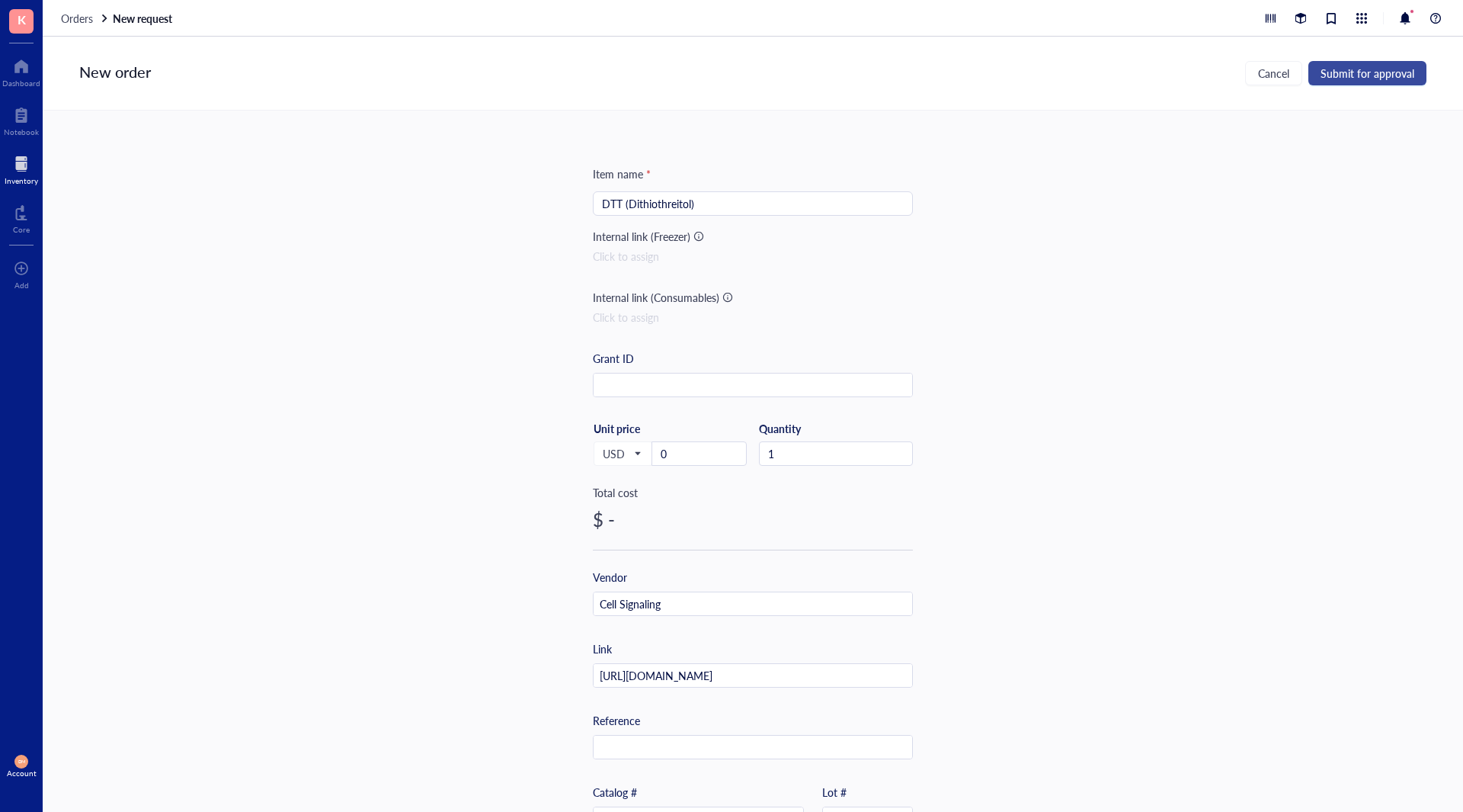
click at [1365, 67] on span "Submit for approval" at bounding box center [1368, 73] width 94 height 12
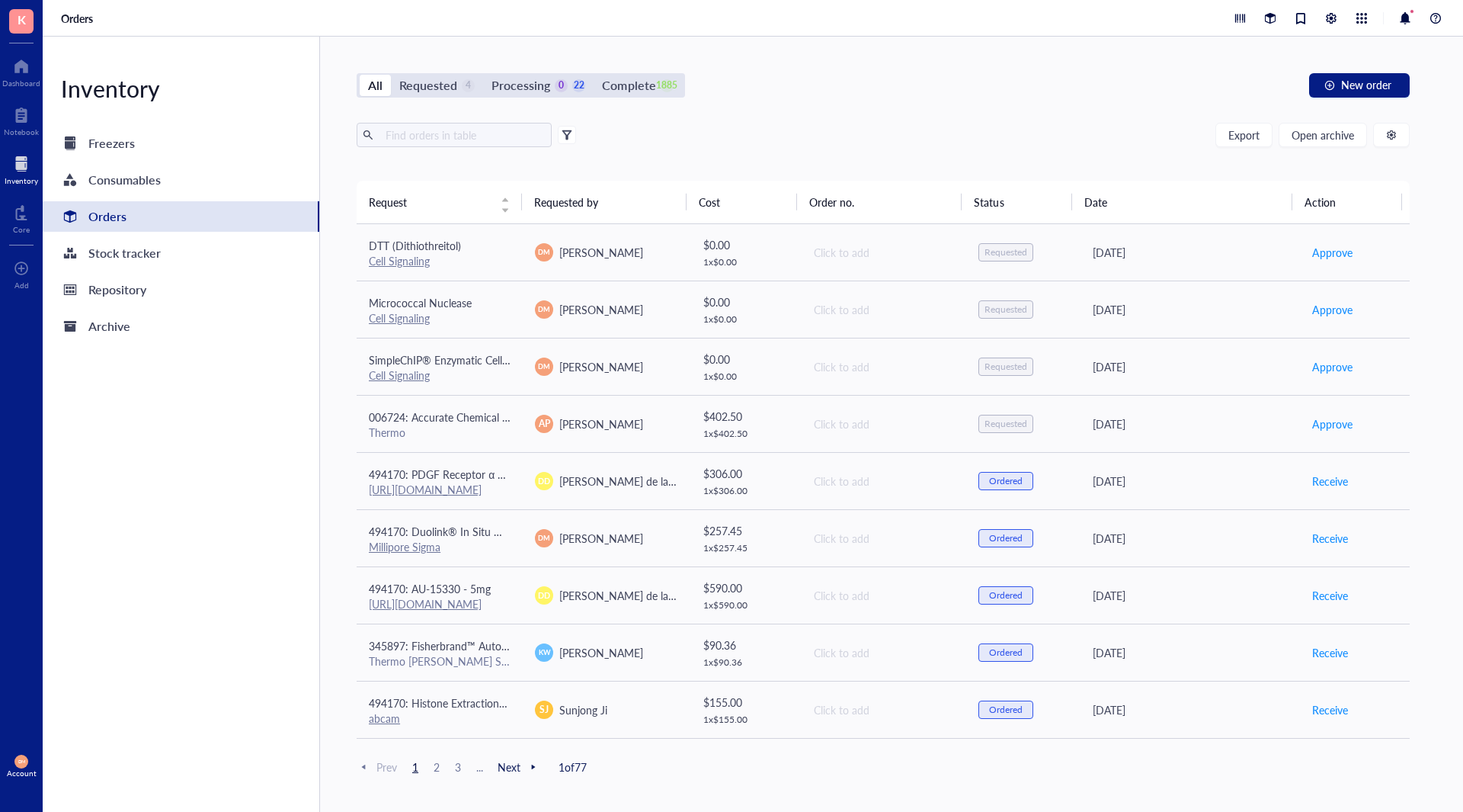
click at [197, 441] on div "Inventory Freezers Consumables Orders Stock tracker Repository Archive" at bounding box center [181, 424] width 277 height 775
